Goal: Information Seeking & Learning: Learn about a topic

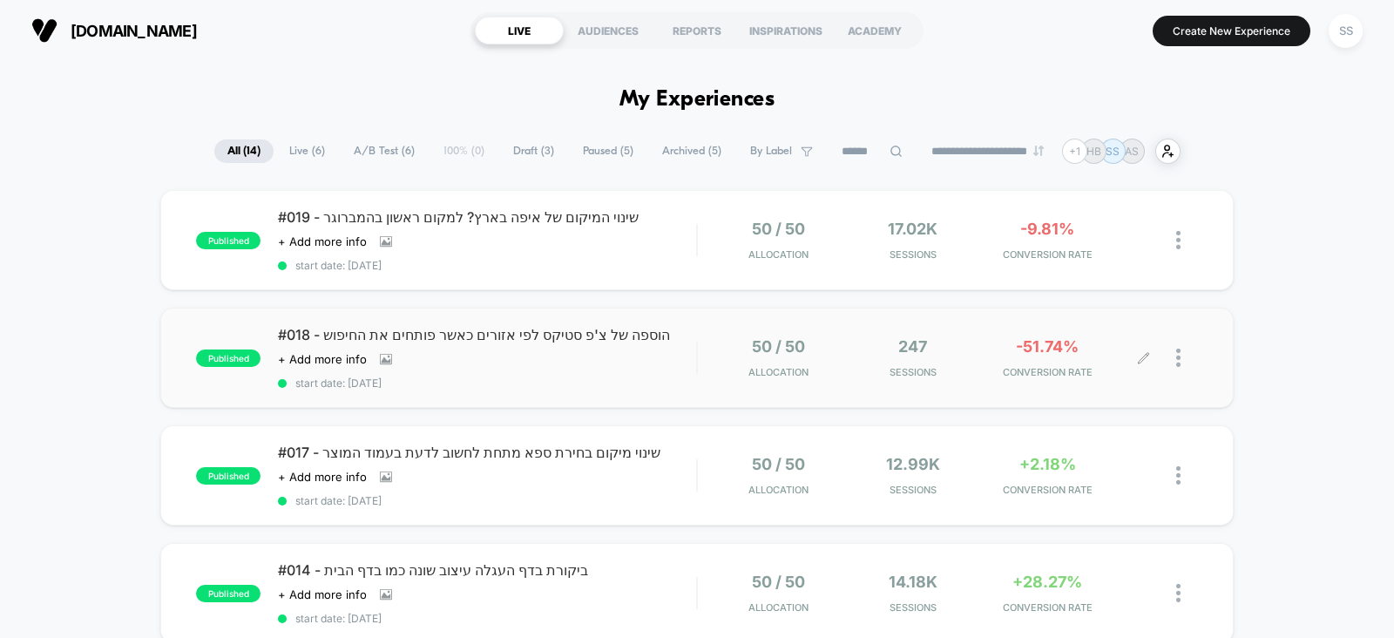
click at [1146, 361] on icon at bounding box center [1143, 357] width 13 height 13
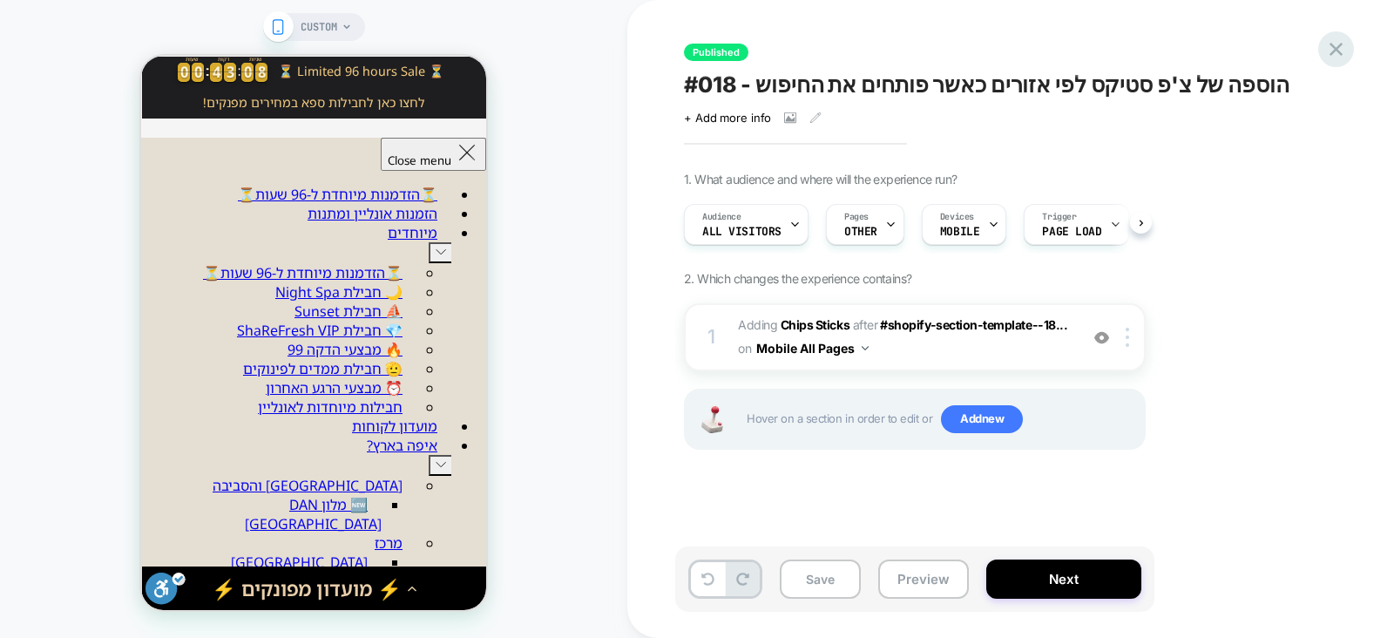
click at [1338, 52] on icon at bounding box center [1336, 49] width 13 height 13
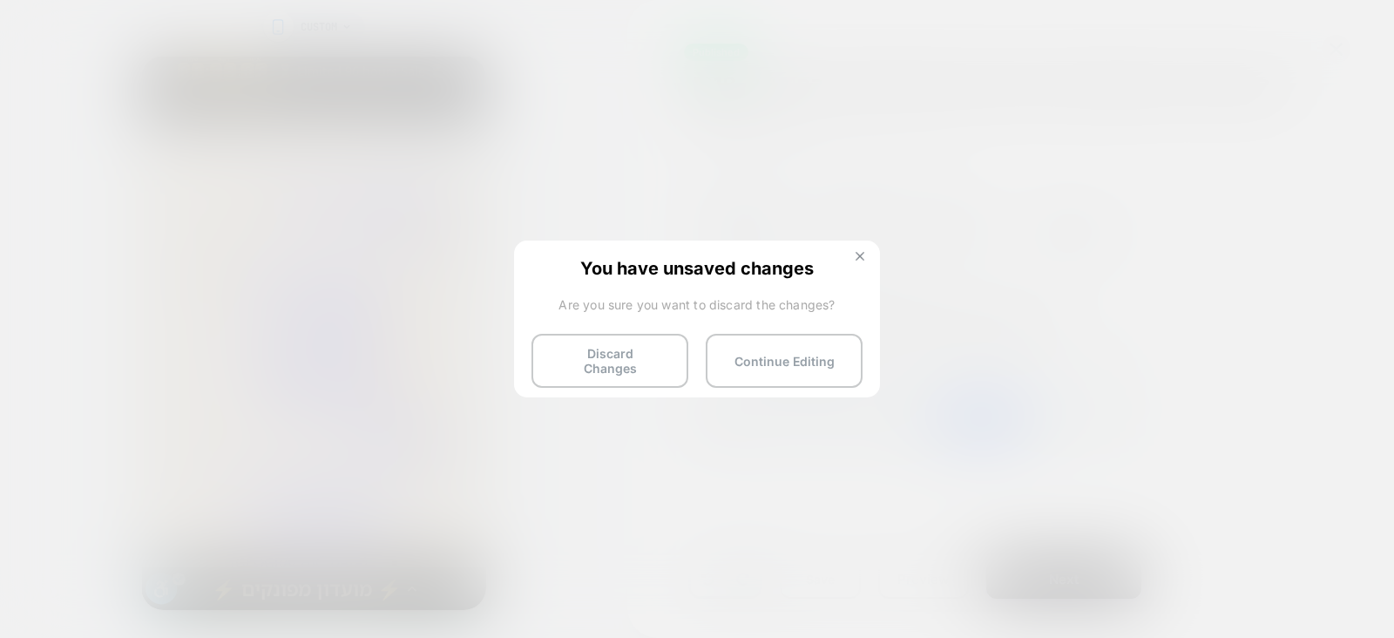
click at [867, 256] on button at bounding box center [859, 258] width 19 height 15
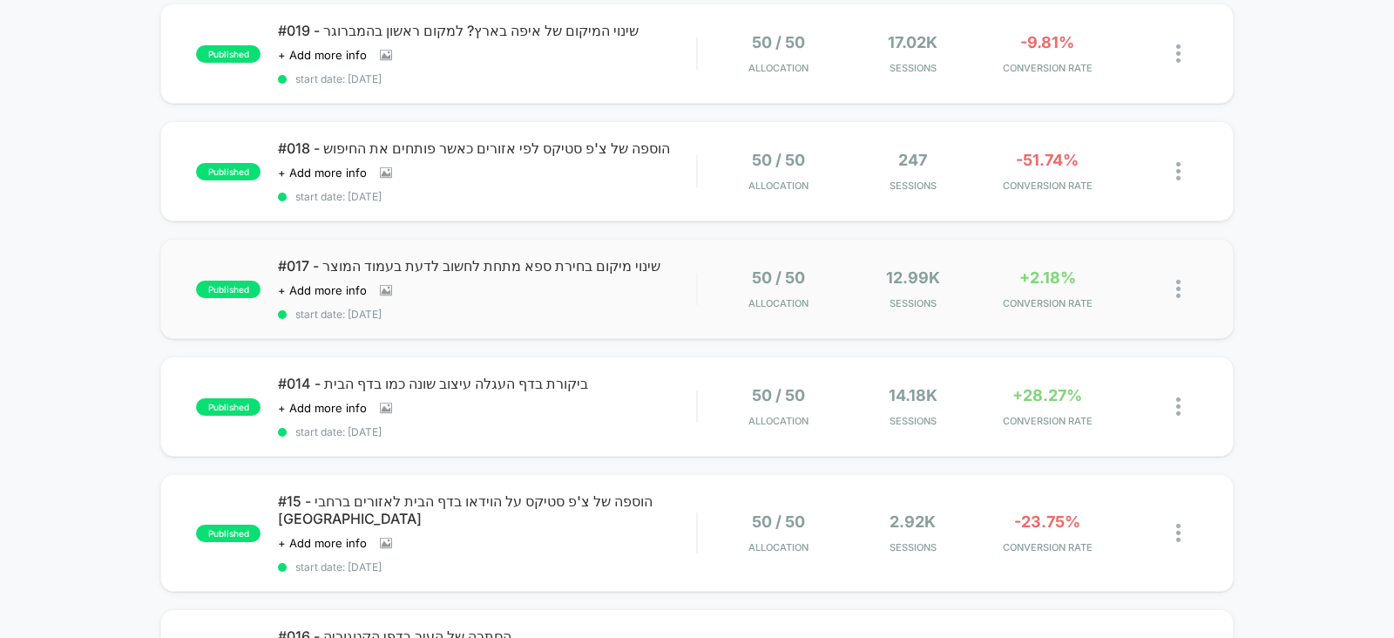
scroll to position [217, 0]
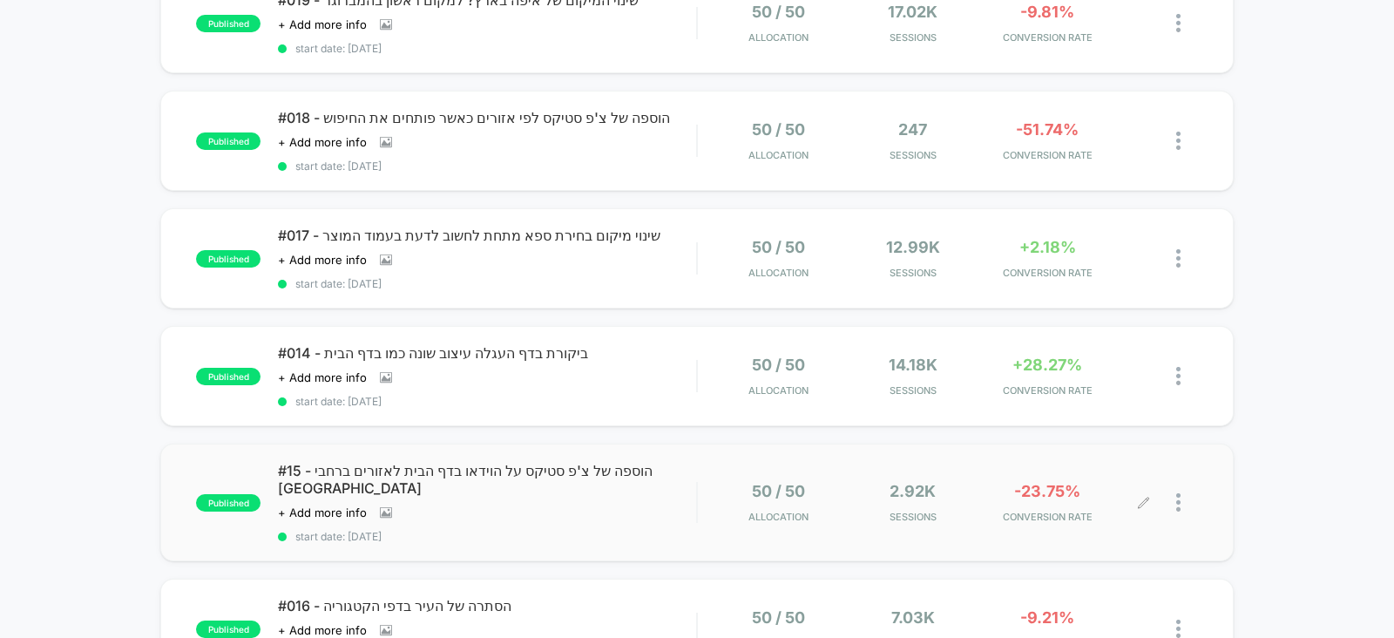
click at [1143, 497] on icon at bounding box center [1144, 502] width 10 height 10
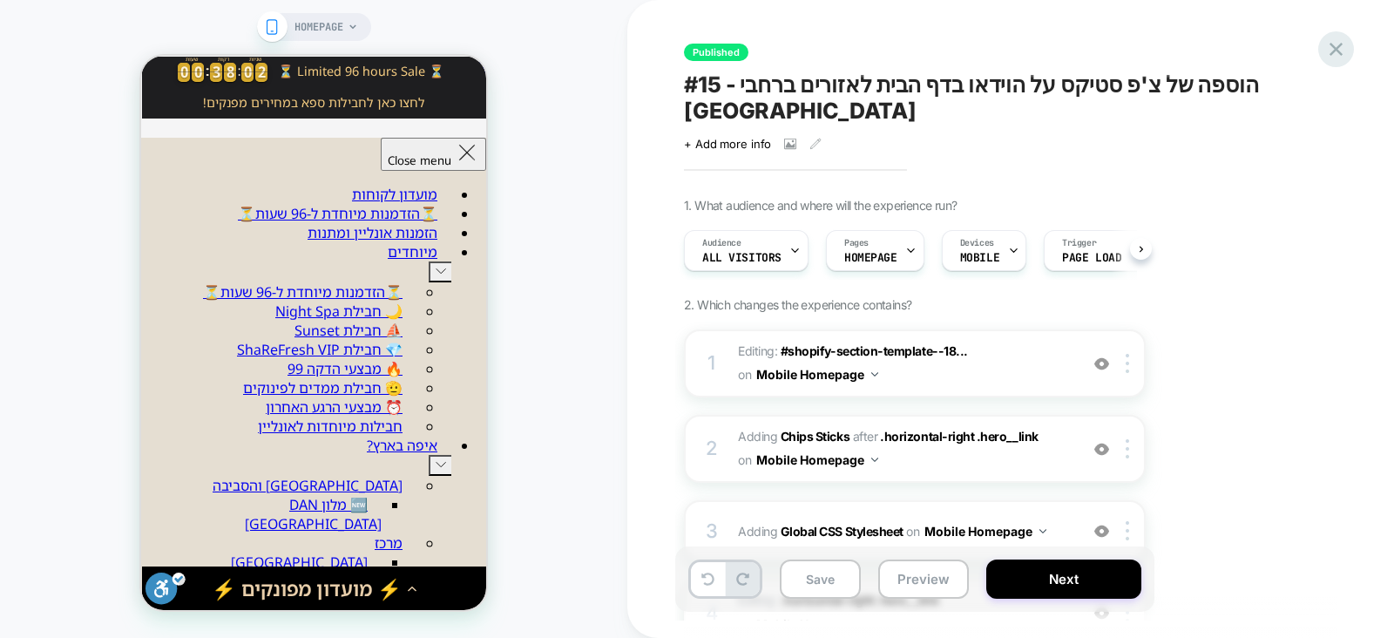
click at [1333, 45] on icon at bounding box center [1336, 49] width 13 height 13
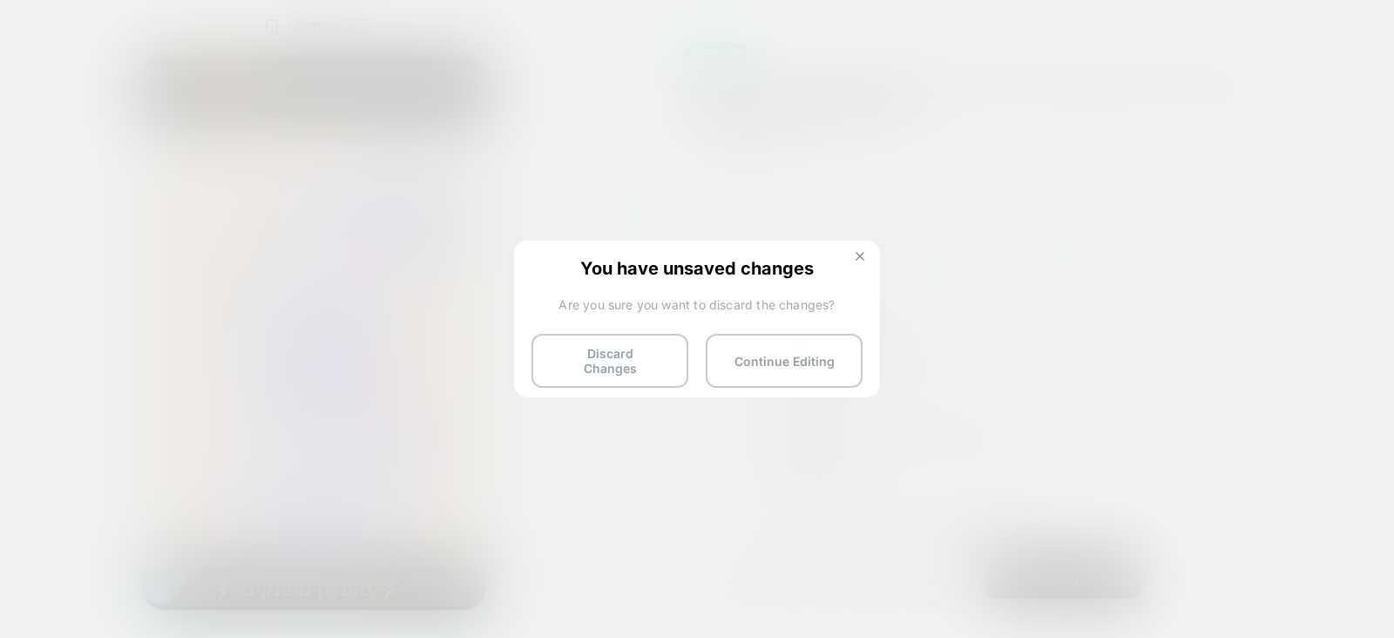
click at [857, 255] on img at bounding box center [860, 256] width 9 height 9
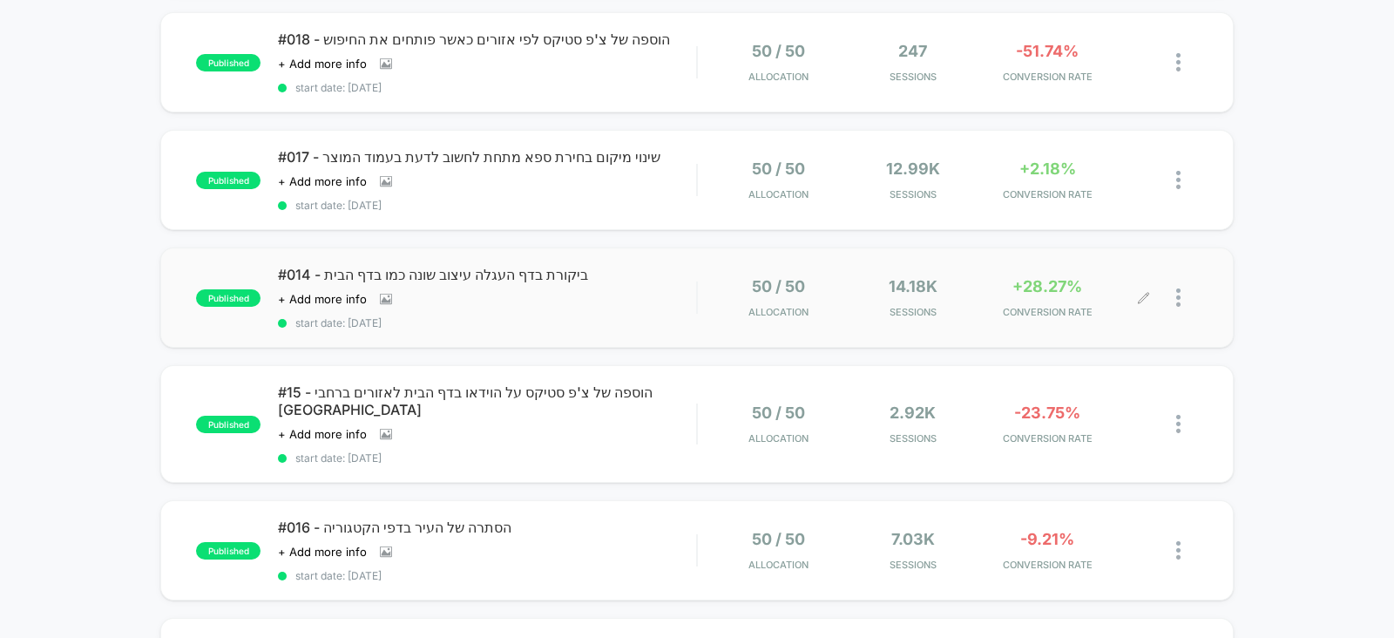
scroll to position [217, 0]
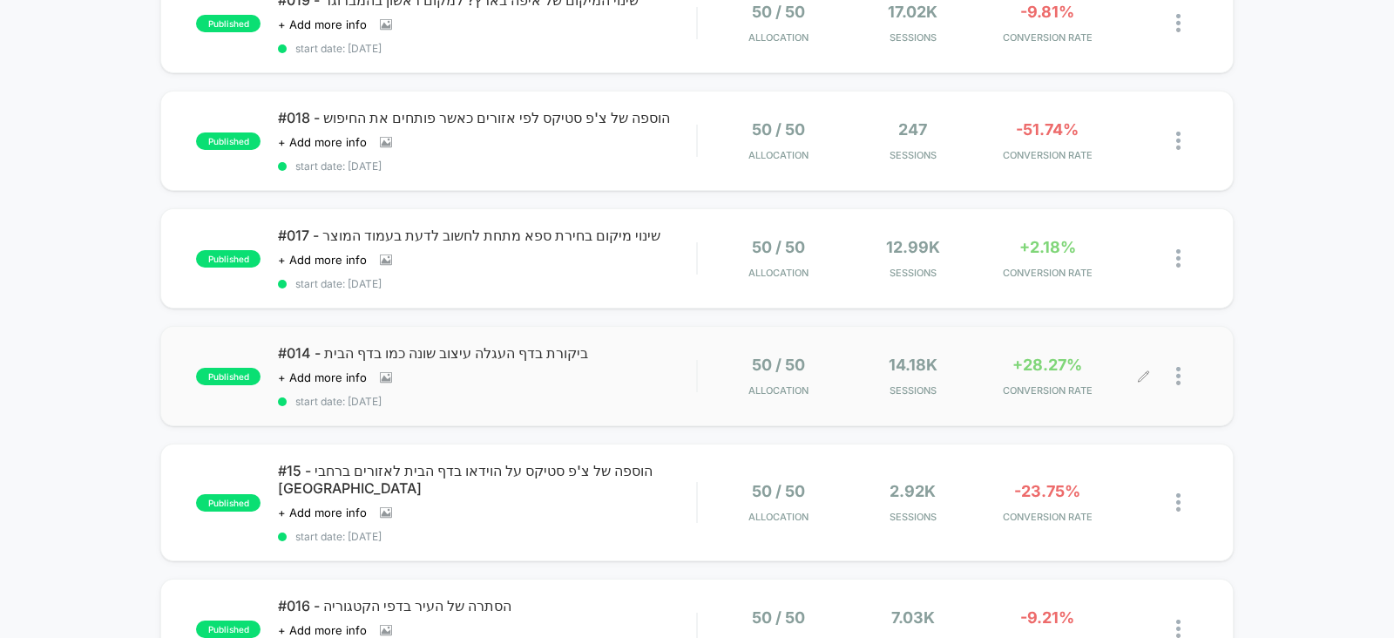
click at [1150, 372] on icon at bounding box center [1143, 375] width 13 height 13
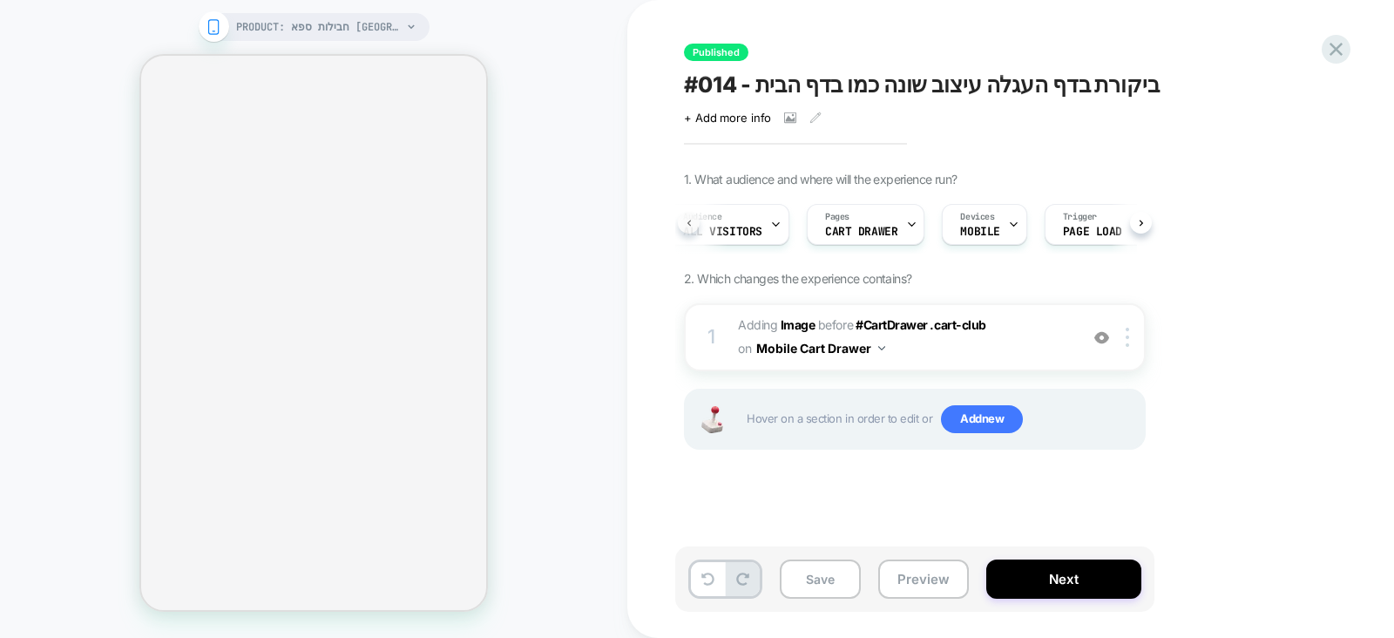
scroll to position [0, 4]
click at [776, 225] on div "Audience All Visitors" at bounding box center [738, 224] width 114 height 39
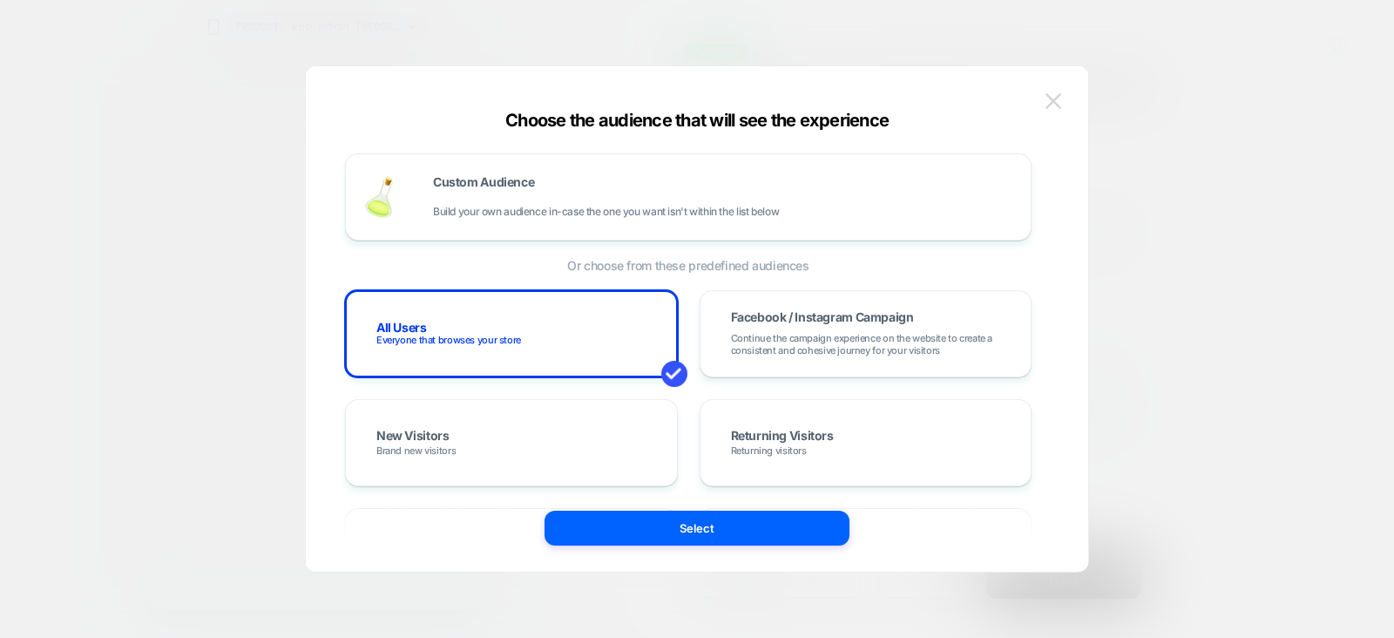
click at [1053, 100] on img at bounding box center [1054, 100] width 16 height 15
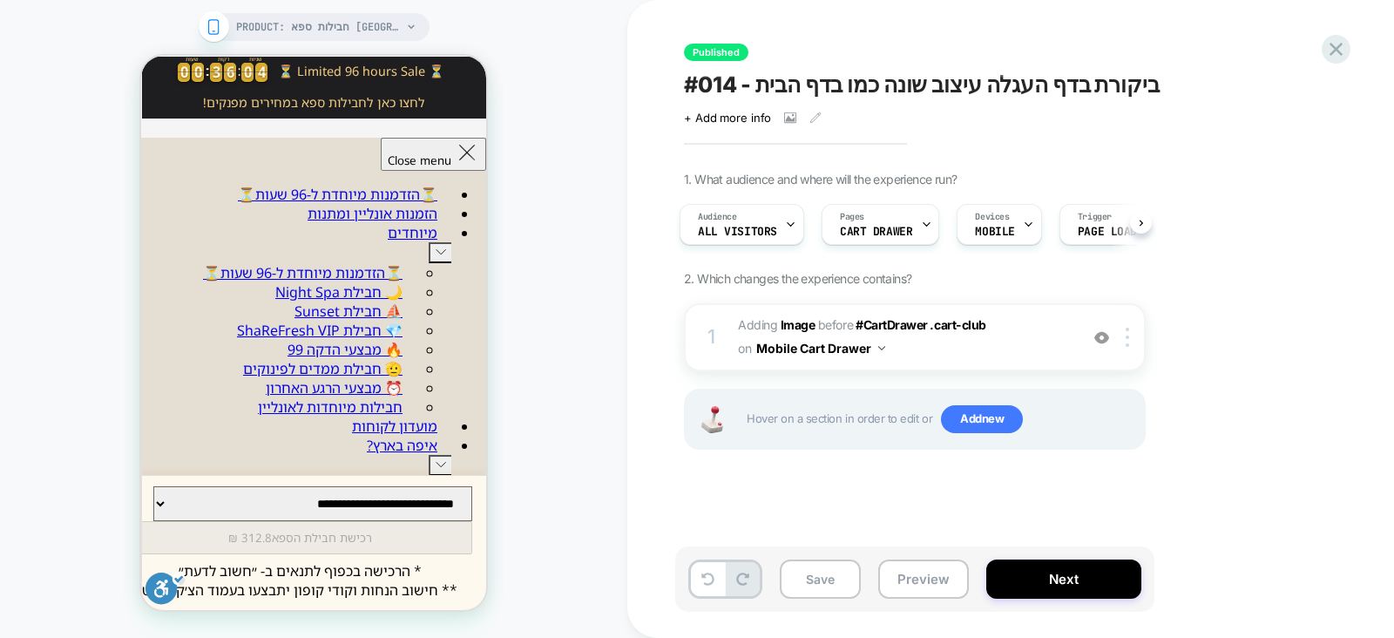
scroll to position [0, 9]
click at [1339, 56] on icon at bounding box center [1337, 49] width 24 height 24
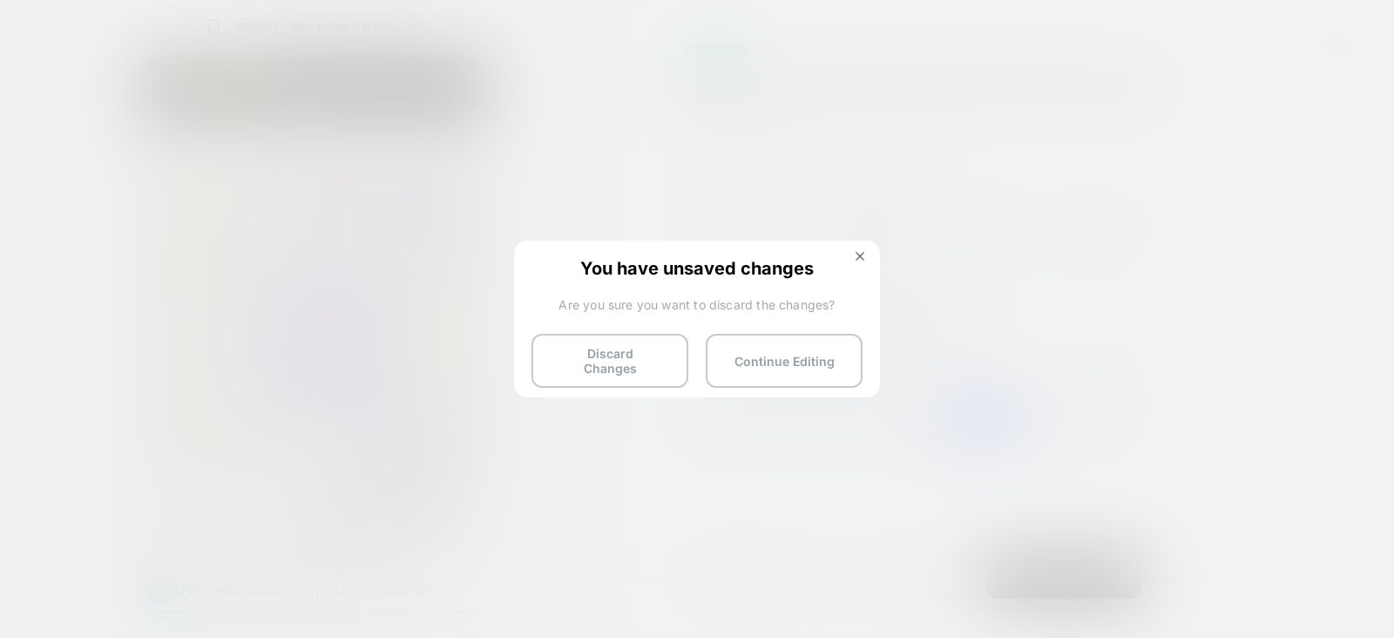
click at [0, 0] on div "You have unsaved changes Are you sure you want to discard the changes? Discard …" at bounding box center [0, 0] width 0 height 0
click at [865, 257] on button at bounding box center [859, 258] width 19 height 15
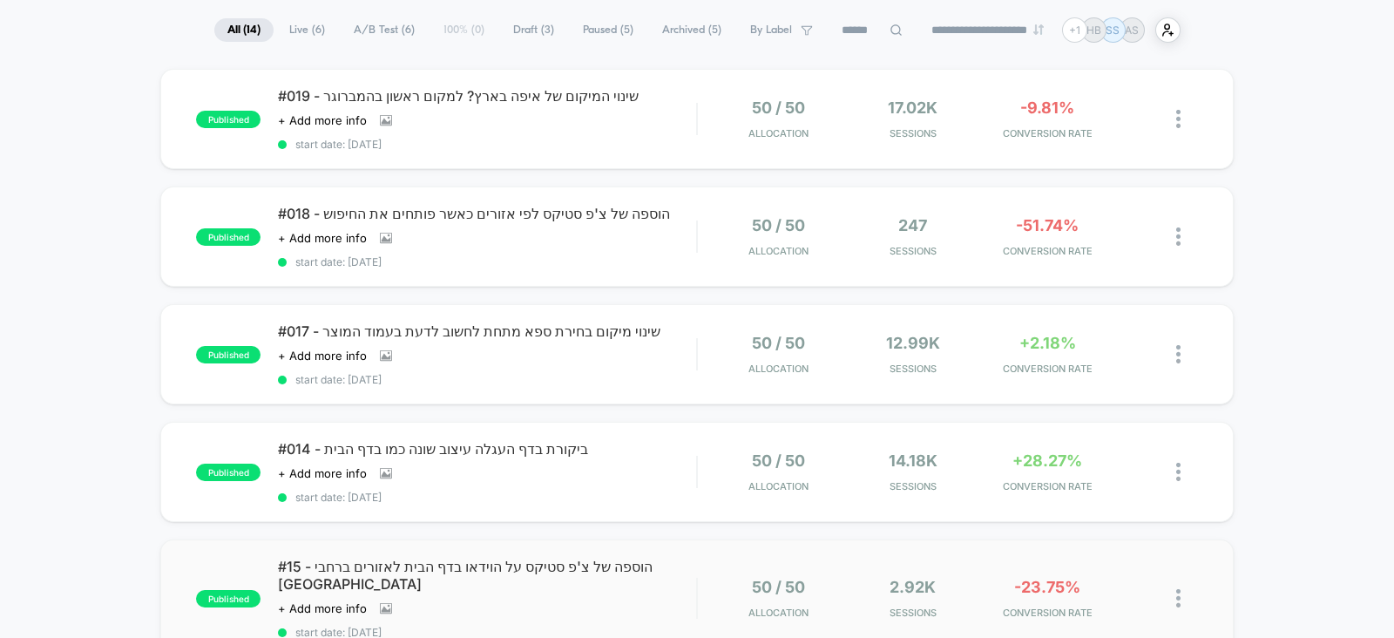
scroll to position [217, 0]
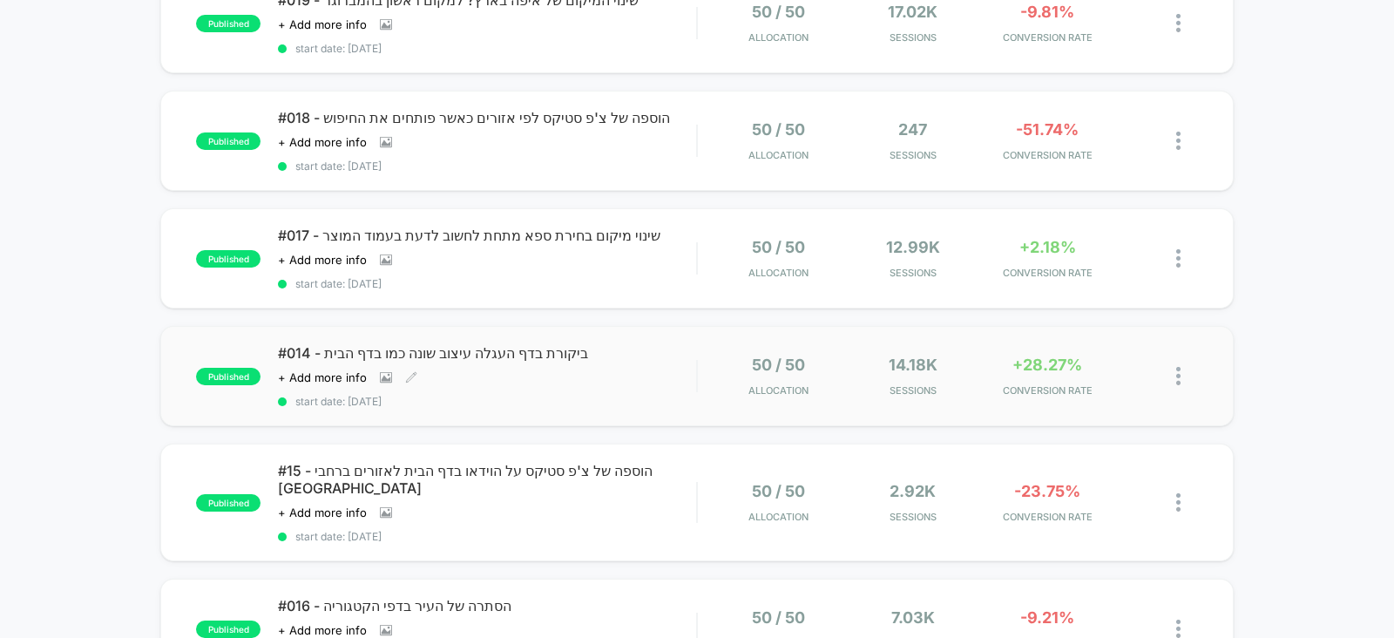
click at [388, 346] on span "#014 - ביקורת בדף העגלה עיצוב שונה כמו בדף הבית" at bounding box center [487, 352] width 418 height 17
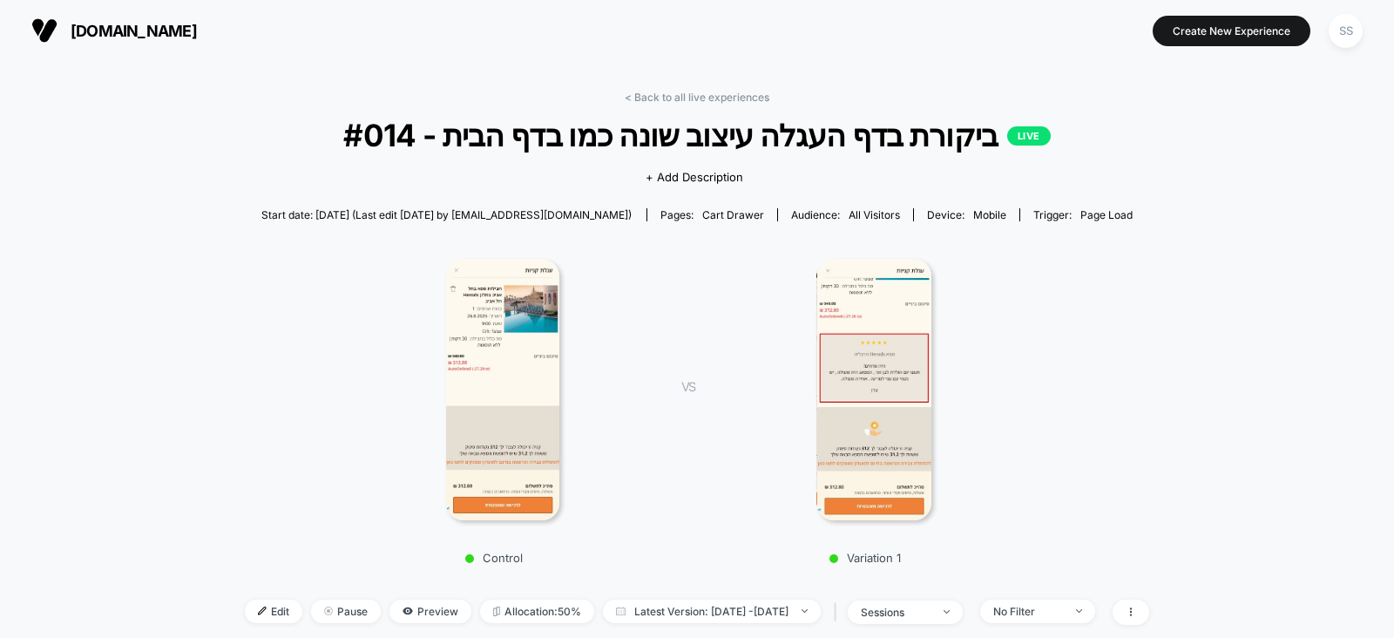
click at [505, 391] on img at bounding box center [502, 389] width 113 height 261
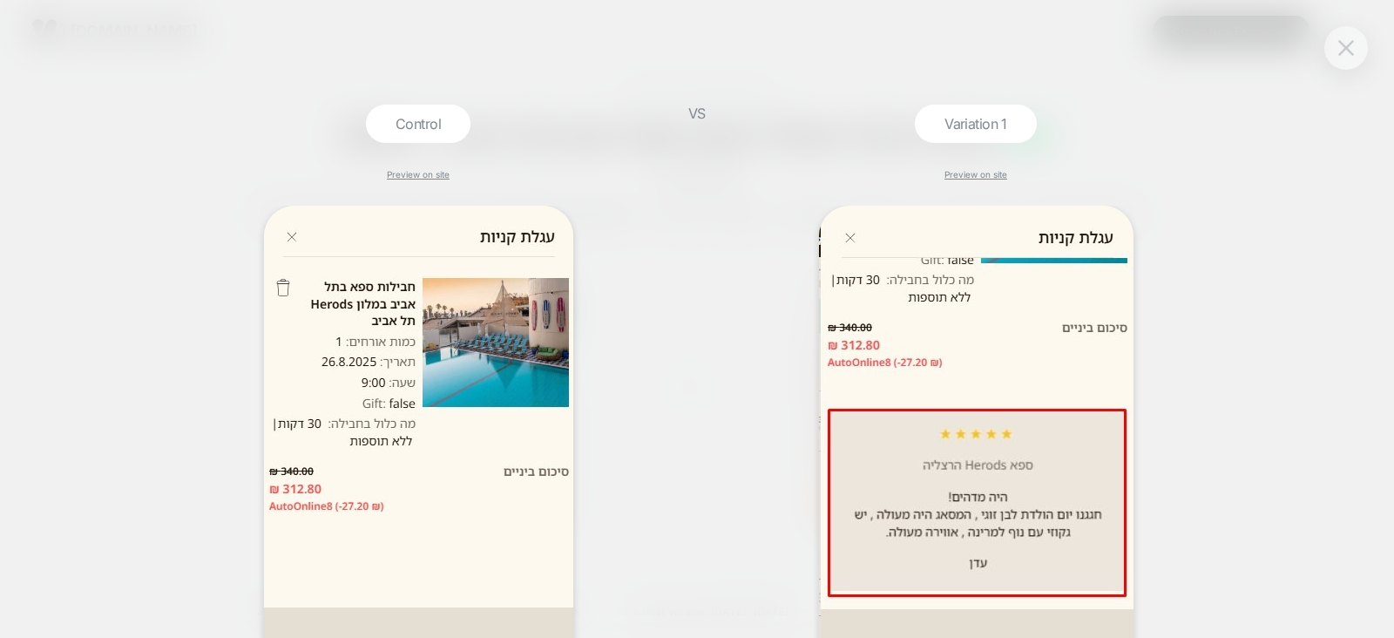
click at [1343, 50] on img at bounding box center [1346, 47] width 16 height 15
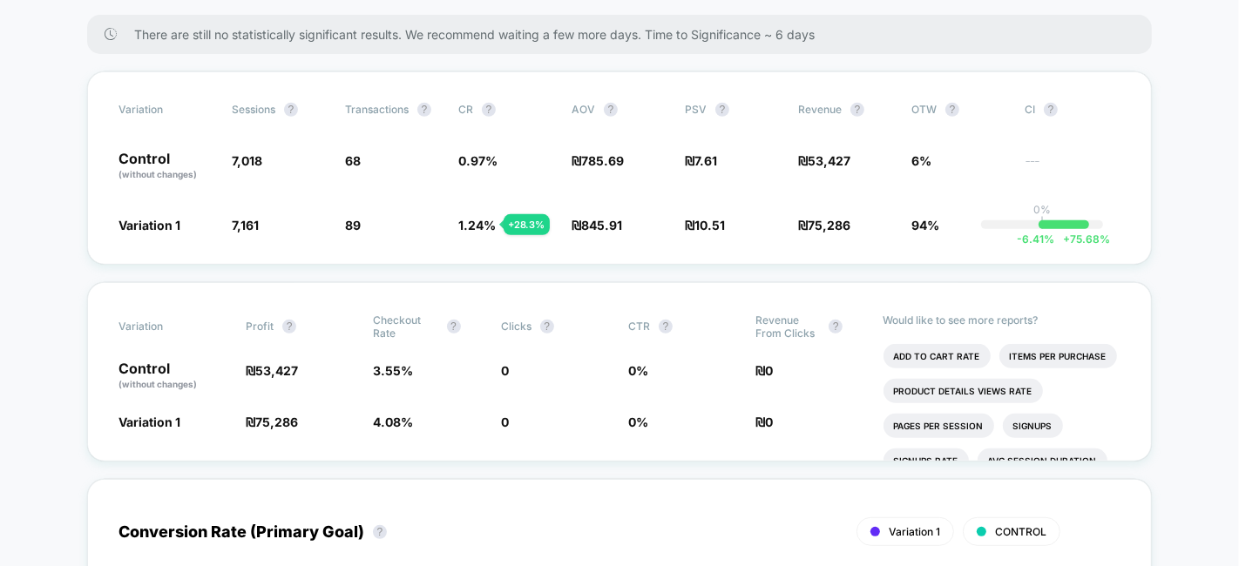
scroll to position [545, 0]
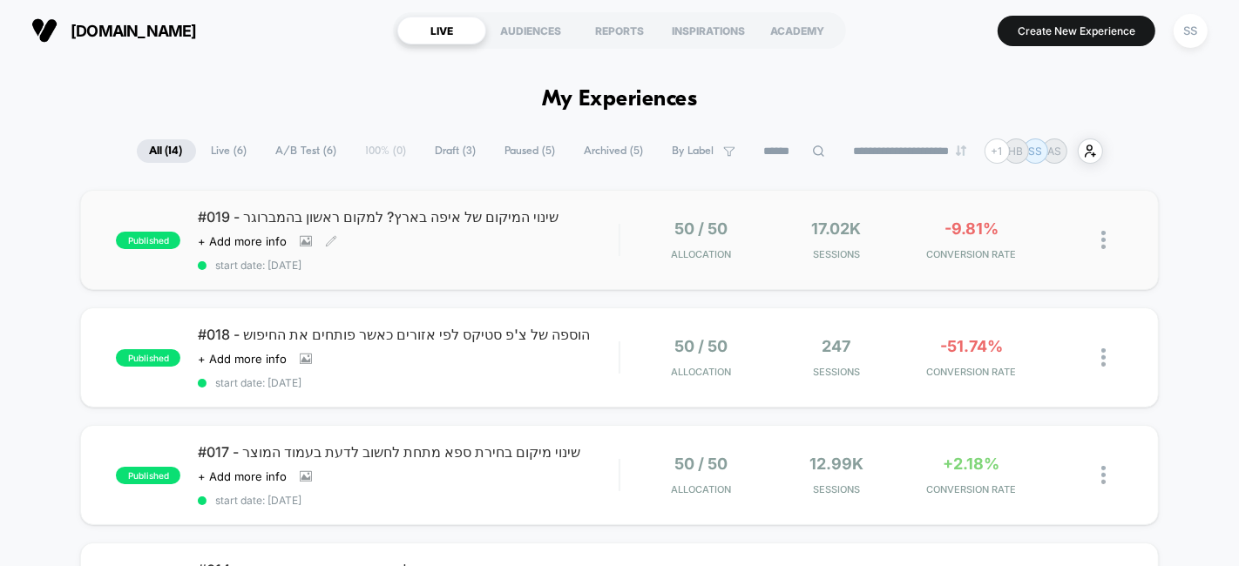
click at [263, 220] on span "#019 - שינוי המיקום של איפה בארץ? למקום ראשון בהמברוגר" at bounding box center [408, 216] width 421 height 17
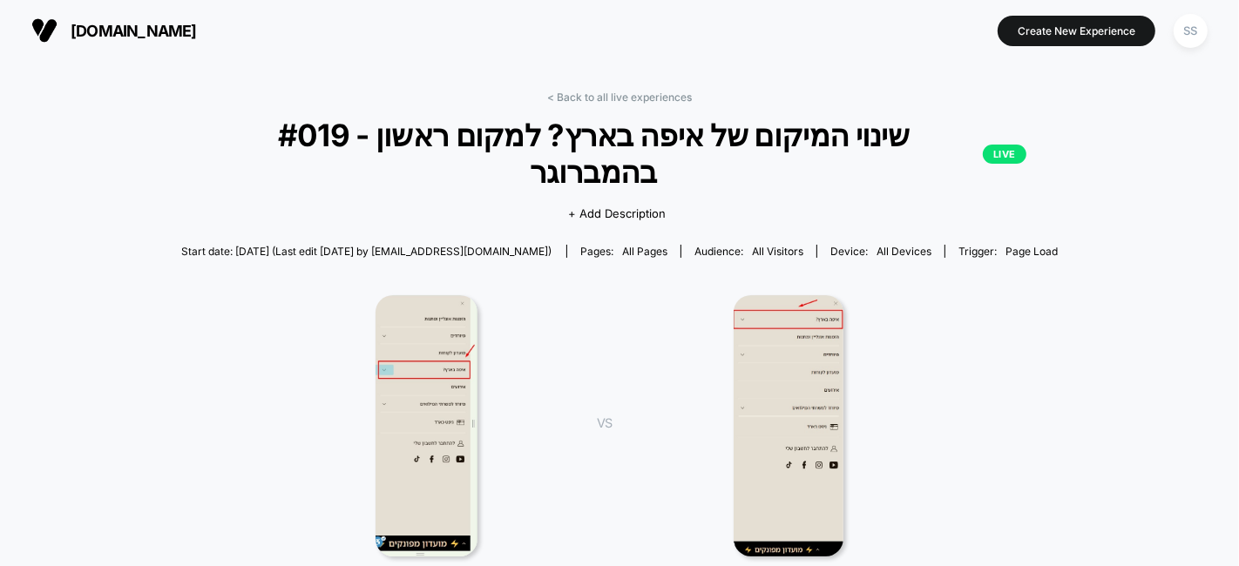
click at [413, 332] on img at bounding box center [427, 425] width 102 height 261
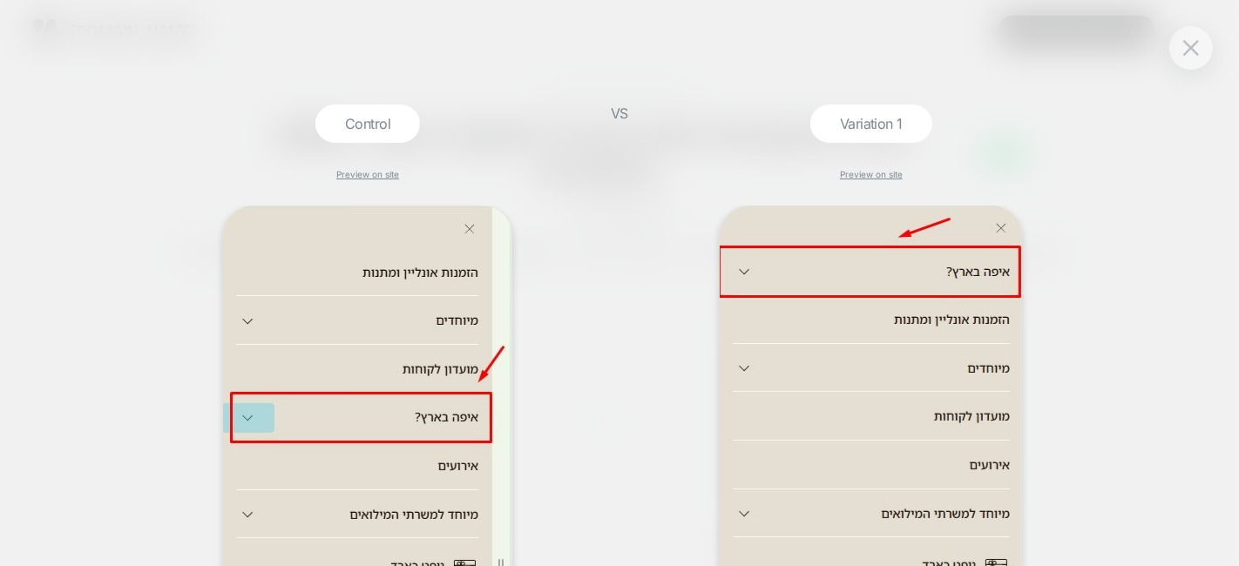
click at [1130, 259] on div "Control Preview on site VS Variation 1 Preview on site" at bounding box center [619, 283] width 1239 height 566
click at [1188, 39] on button at bounding box center [1191, 48] width 26 height 26
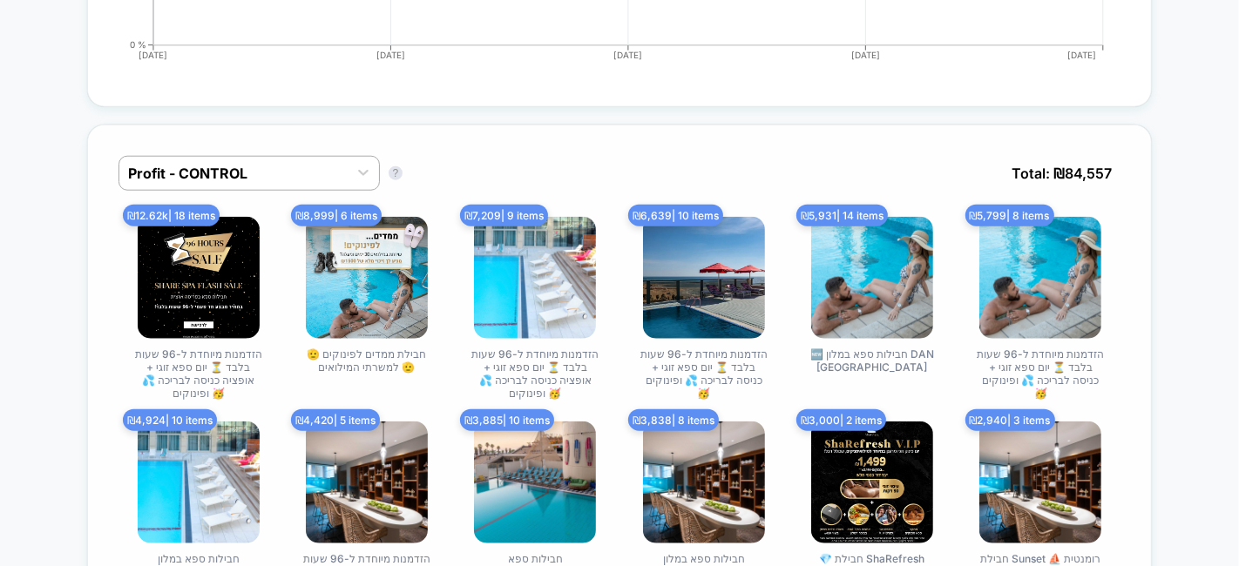
scroll to position [1936, 0]
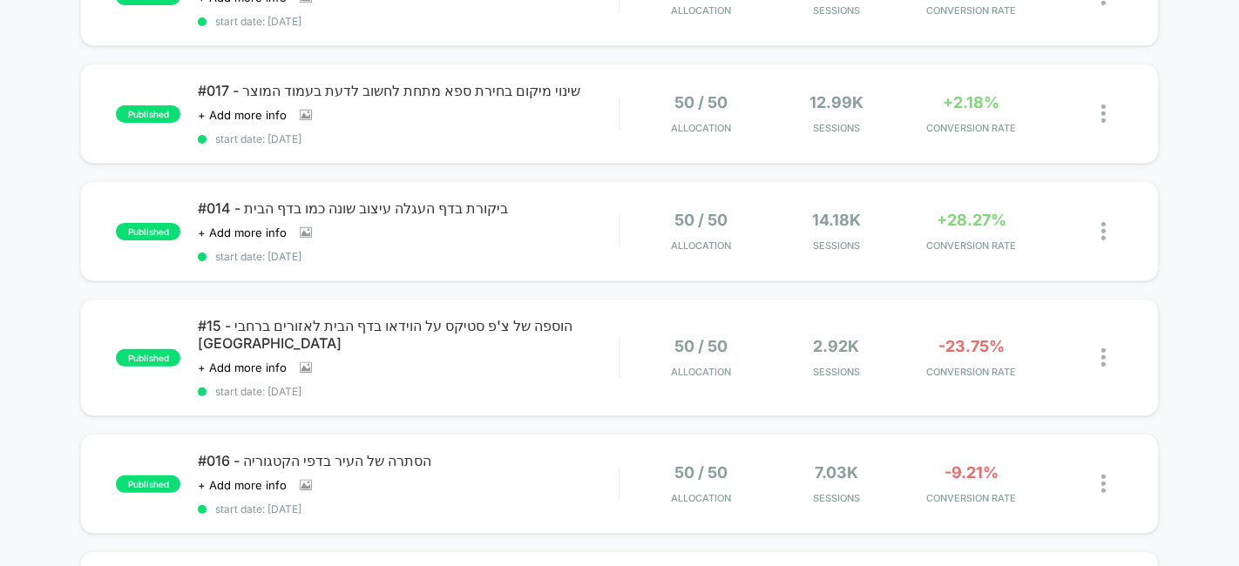
scroll to position [193, 0]
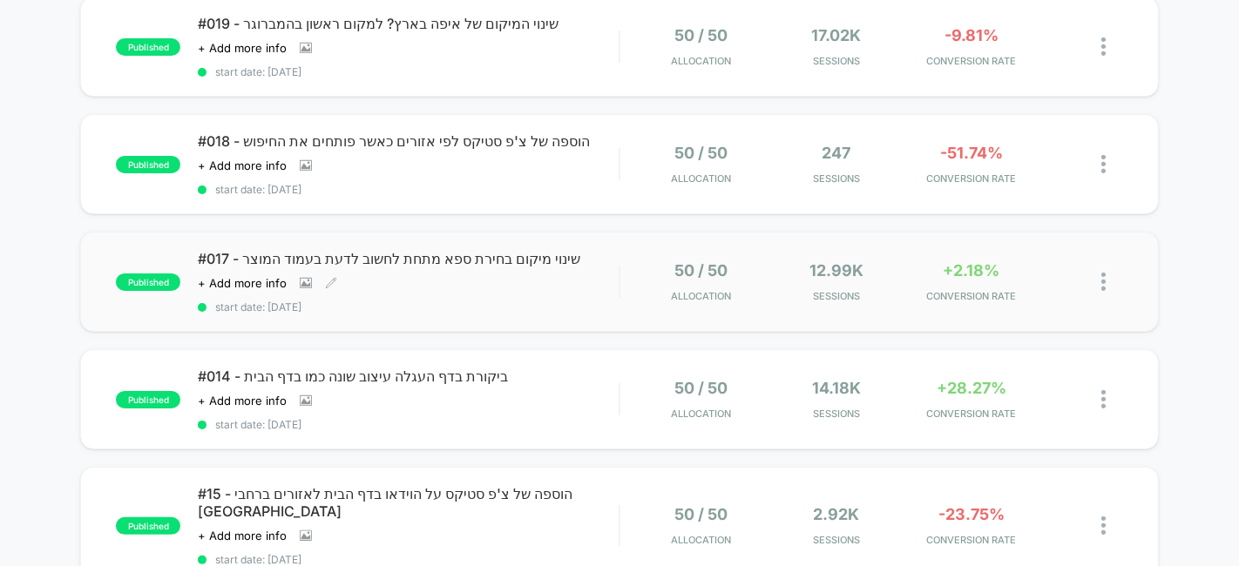
click at [356, 259] on span "#017 - שינוי מיקום בחירת ספא מתחת לחשוב לדעת בעמוד המוצר" at bounding box center [408, 258] width 421 height 17
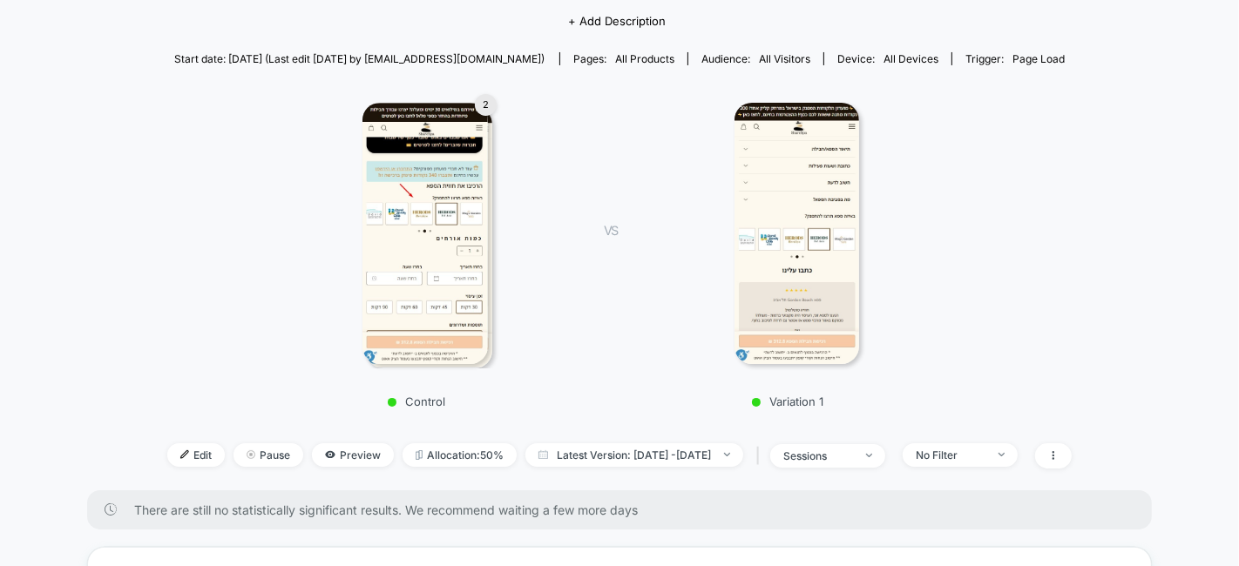
scroll to position [193, 0]
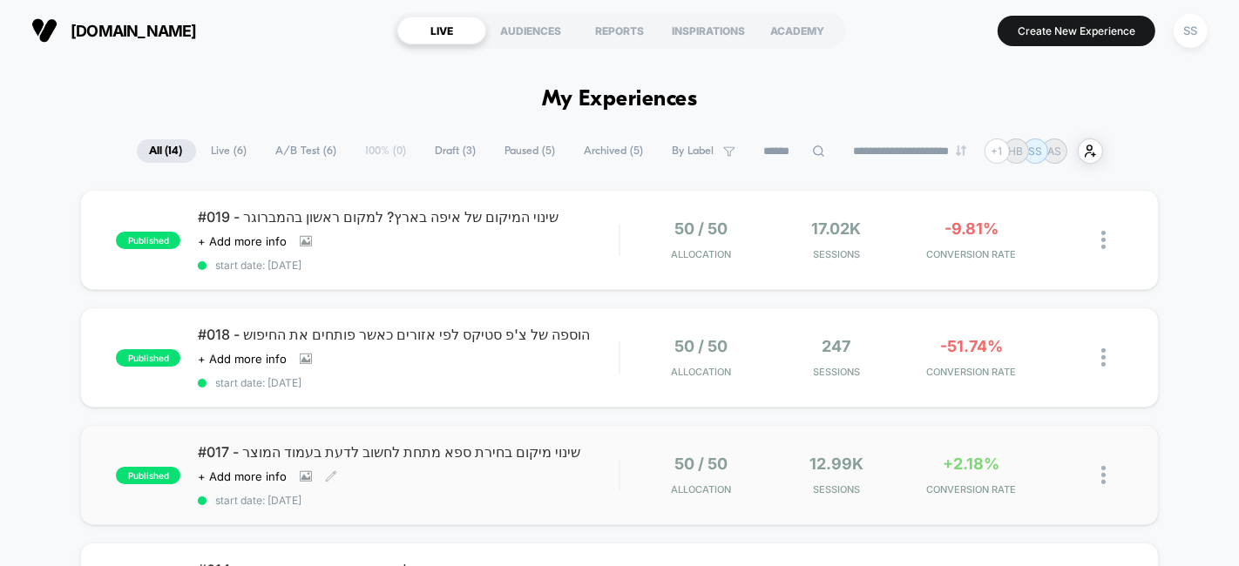
click at [366, 454] on span "#017 - שינוי מיקום בחירת ספא מתחת לחשוב לדעת בעמוד המוצר" at bounding box center [408, 452] width 421 height 17
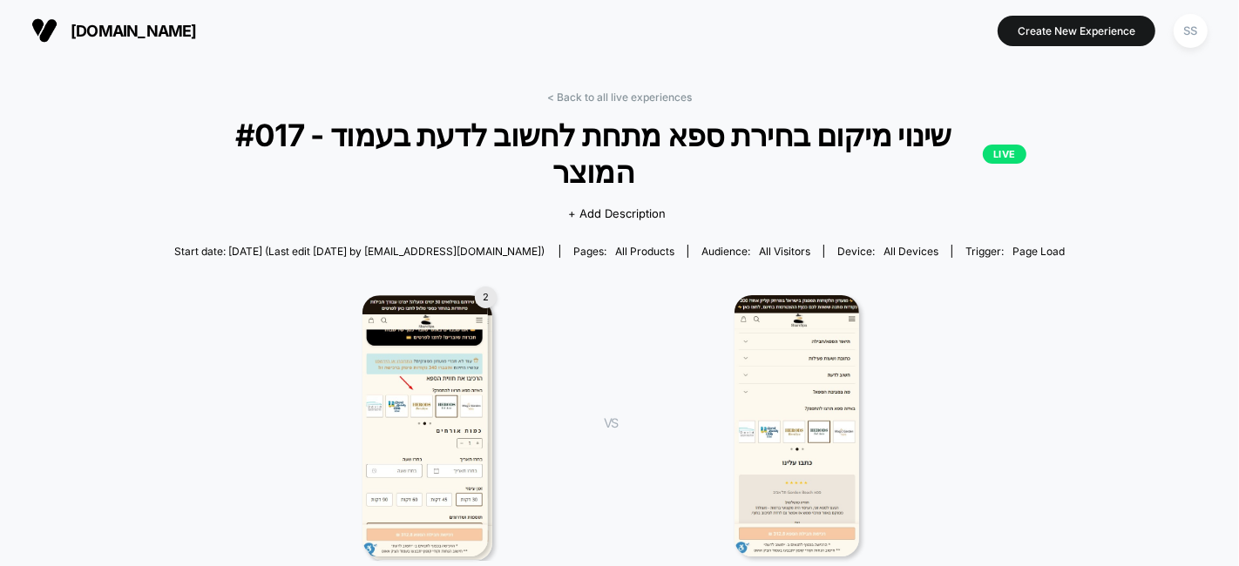
click at [410, 382] on img at bounding box center [425, 425] width 125 height 261
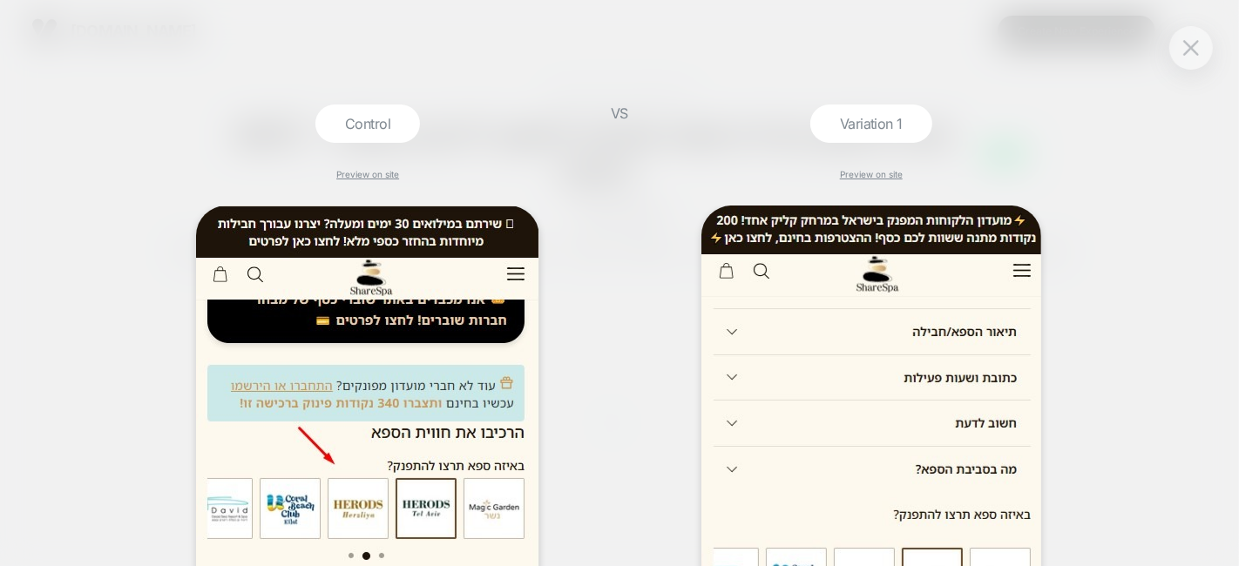
click at [1199, 63] on div at bounding box center [1191, 48] width 44 height 44
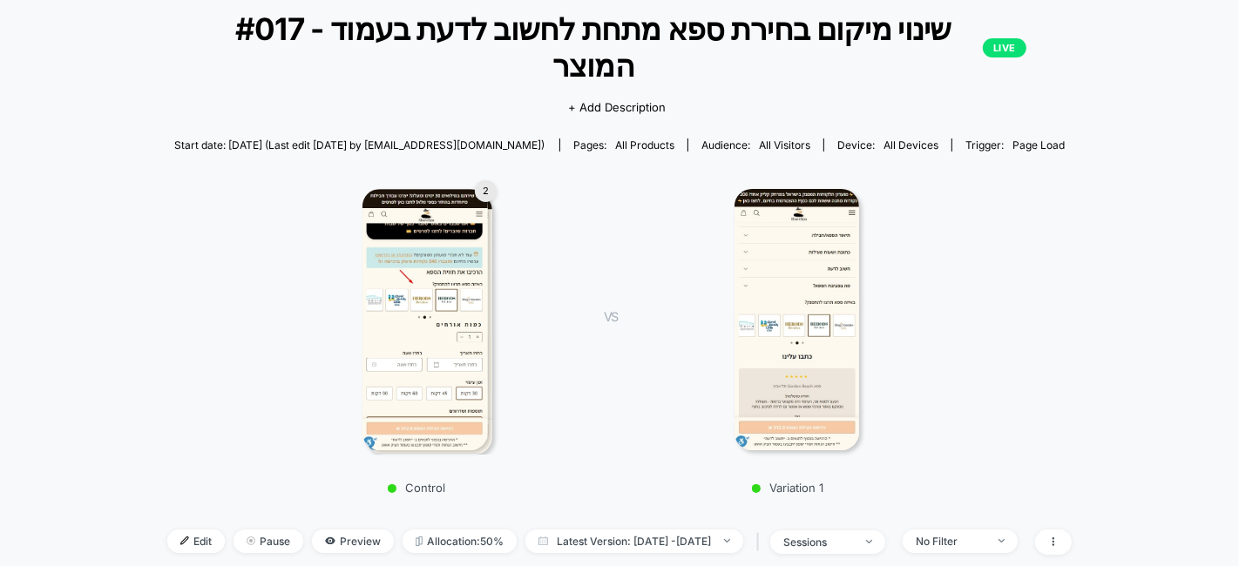
scroll to position [97, 0]
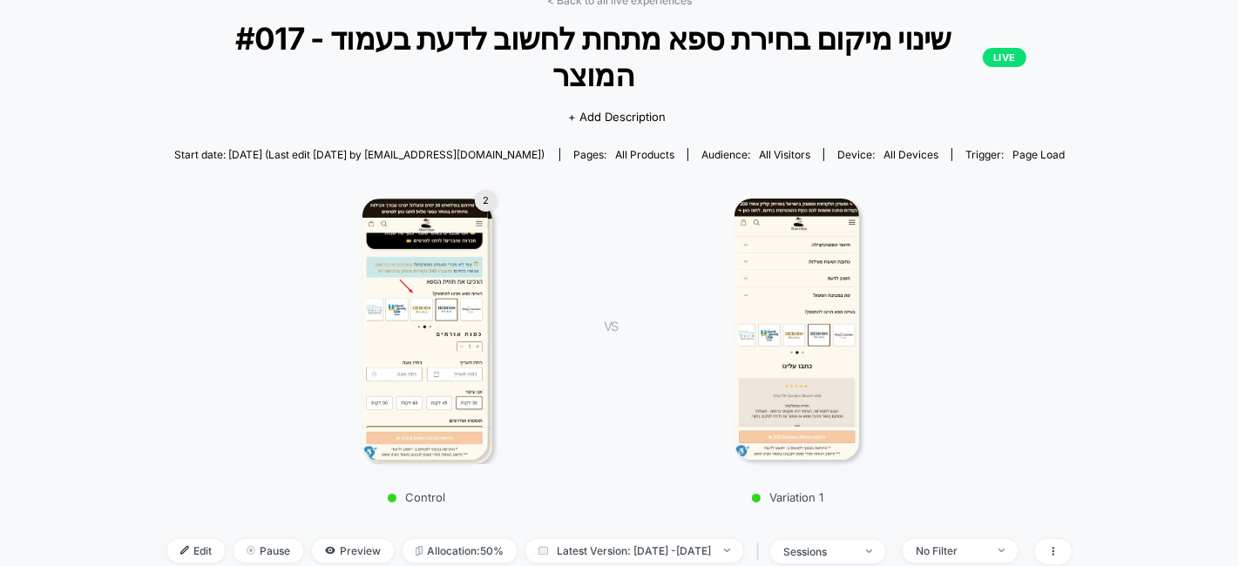
click at [484, 322] on img at bounding box center [425, 329] width 125 height 261
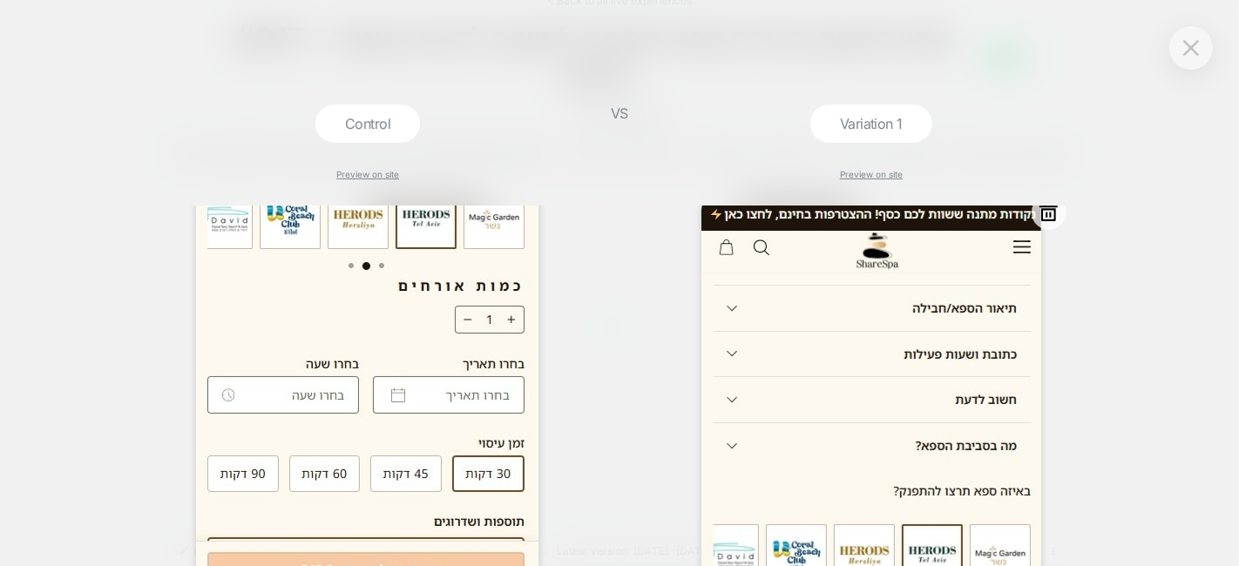
scroll to position [0, 0]
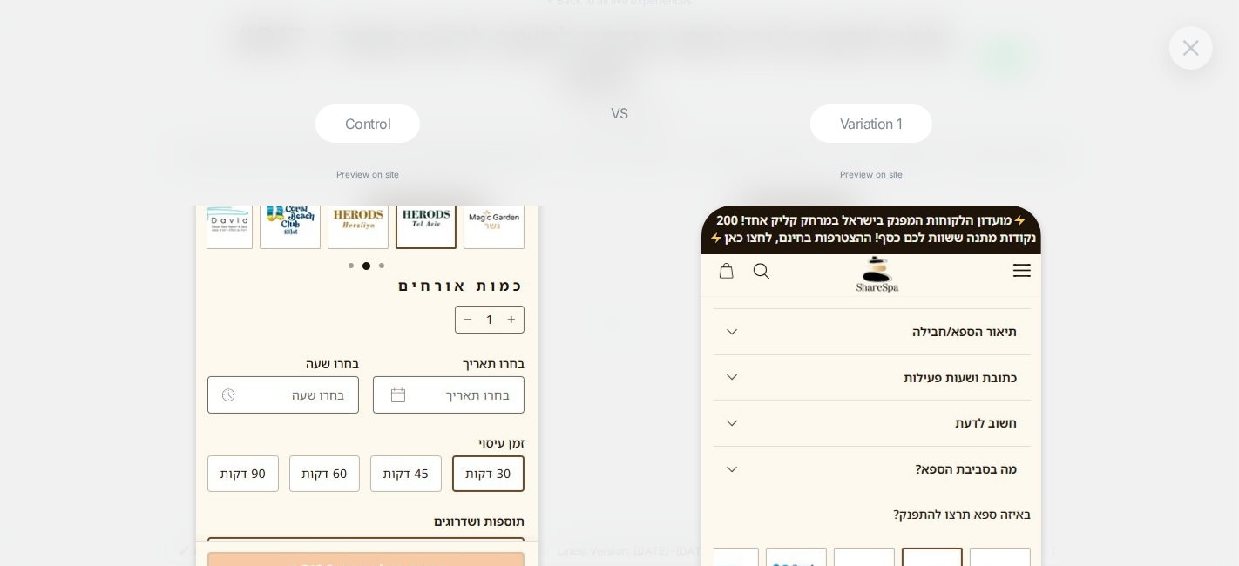
click at [1190, 47] on img at bounding box center [1191, 47] width 16 height 15
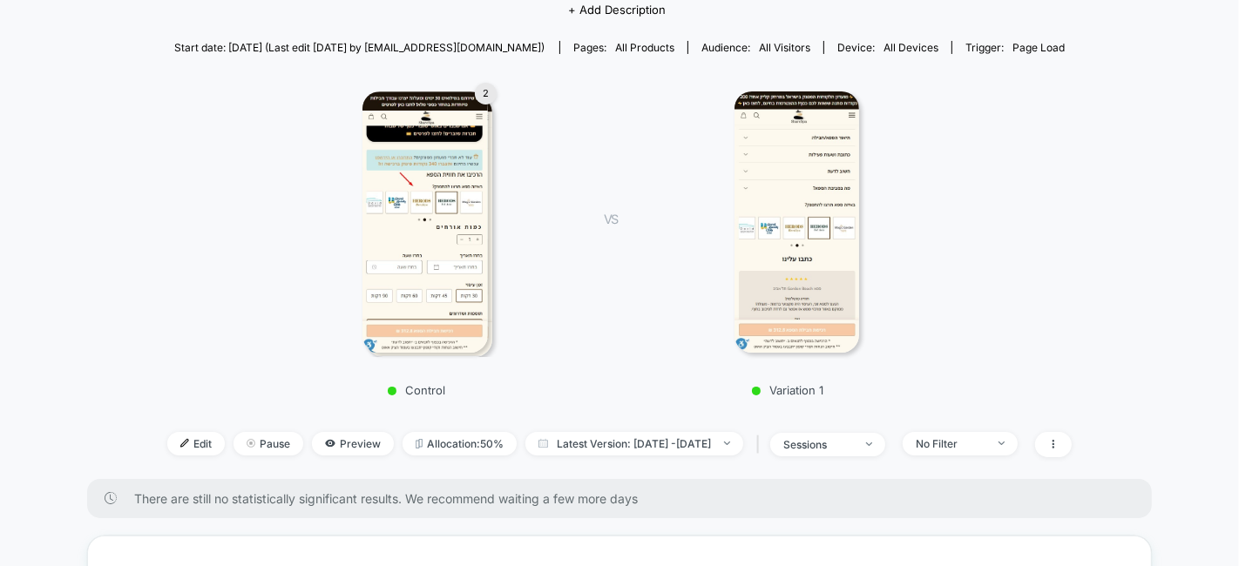
scroll to position [97, 0]
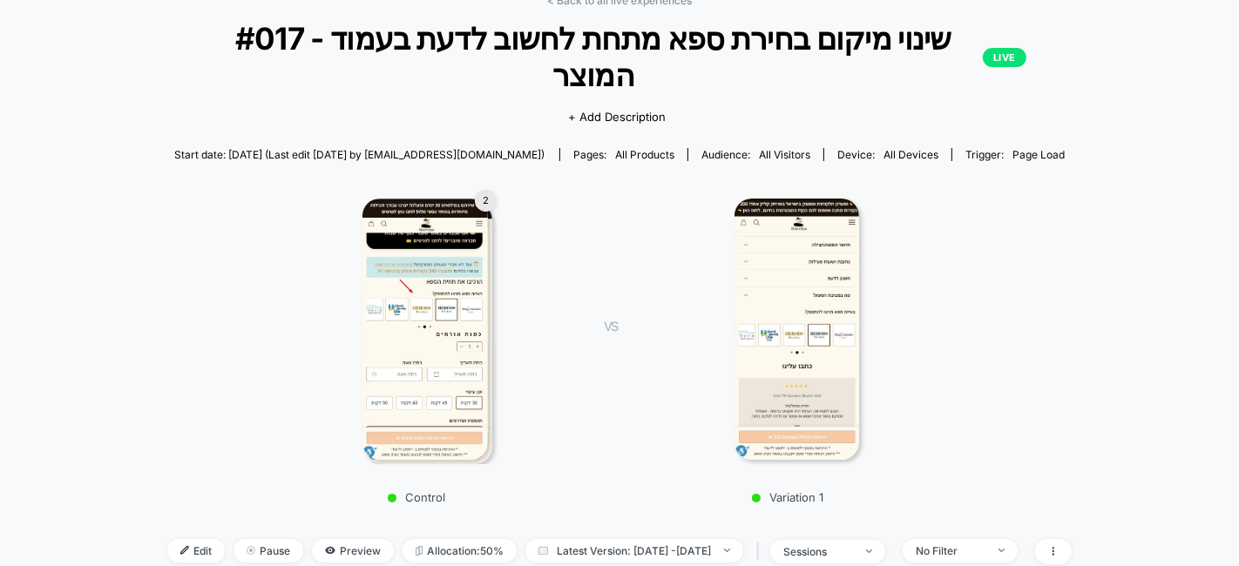
click at [460, 297] on img at bounding box center [425, 329] width 125 height 261
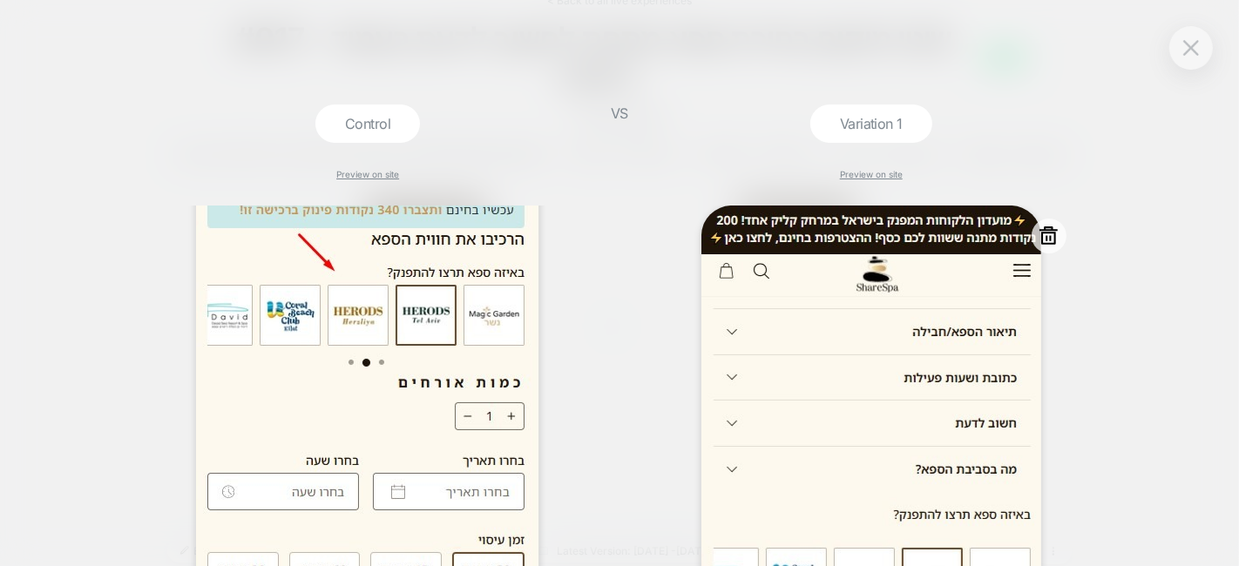
scroll to position [193, 0]
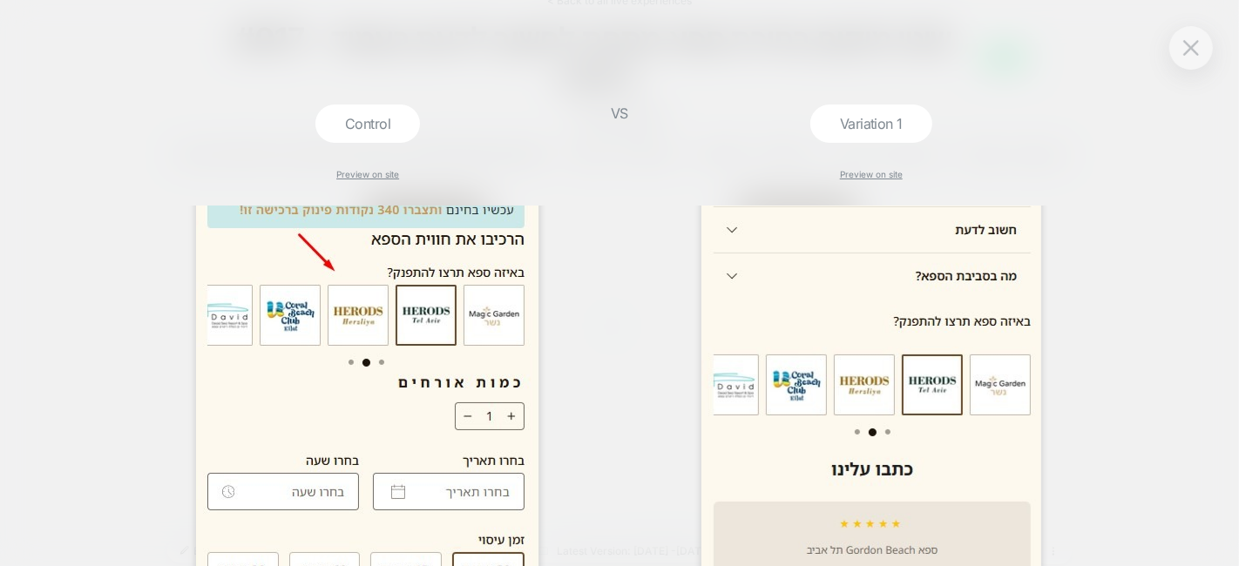
click at [1185, 62] on div at bounding box center [1191, 48] width 44 height 44
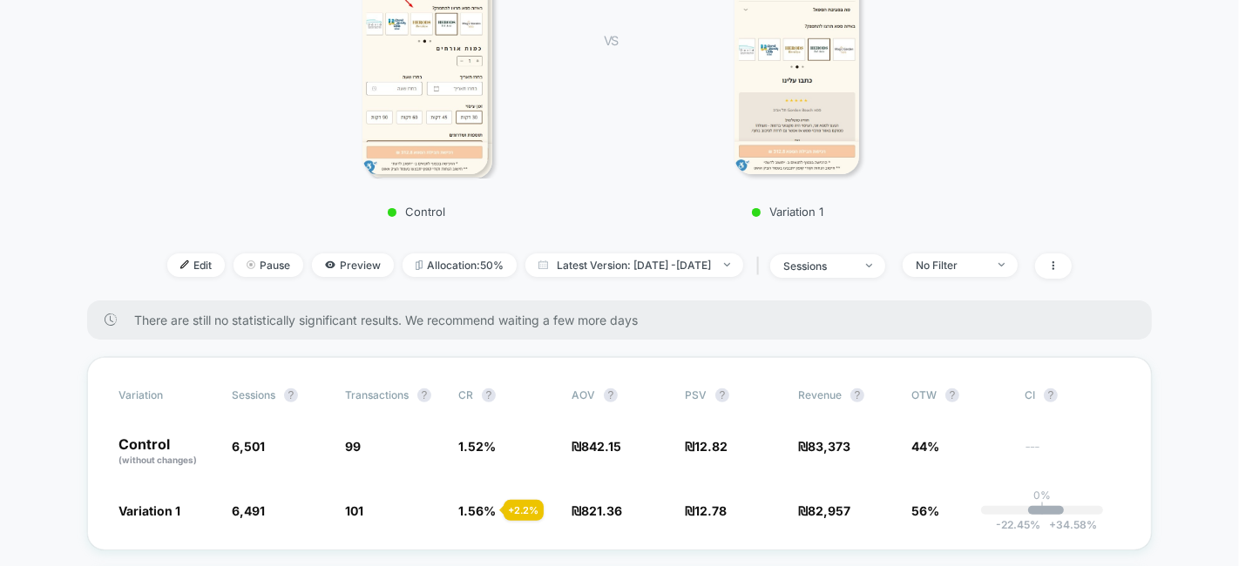
scroll to position [484, 0]
